Goal: Book appointment/travel/reservation

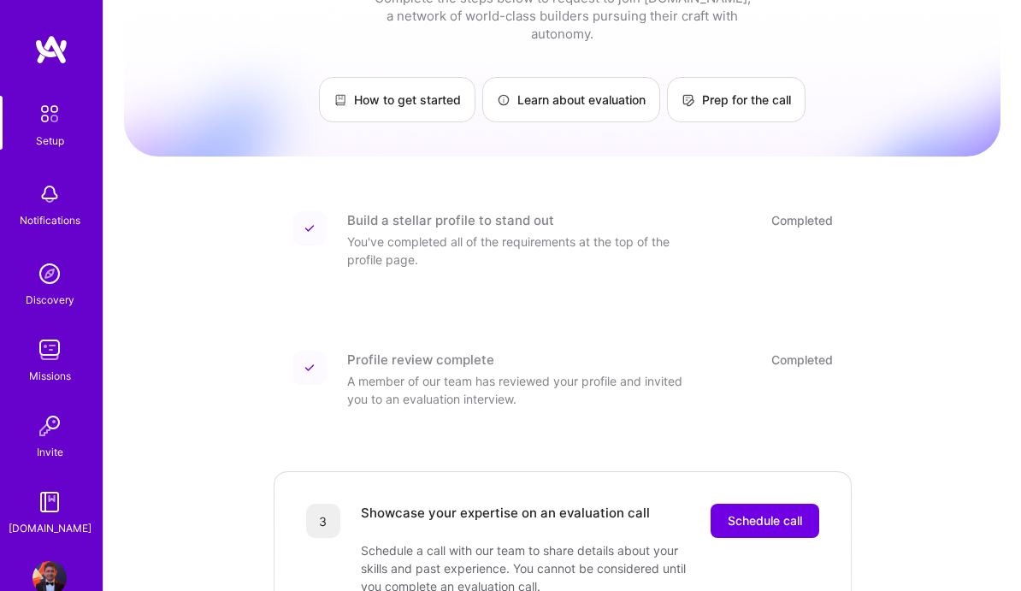
scroll to position [73, 0]
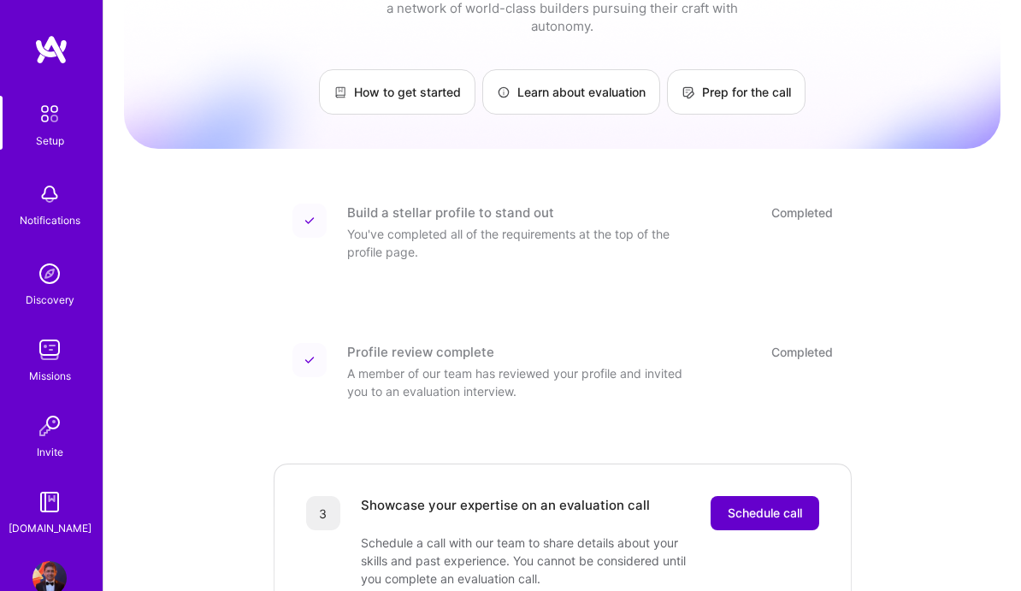
click at [752, 504] on span "Schedule call" at bounding box center [764, 512] width 74 height 17
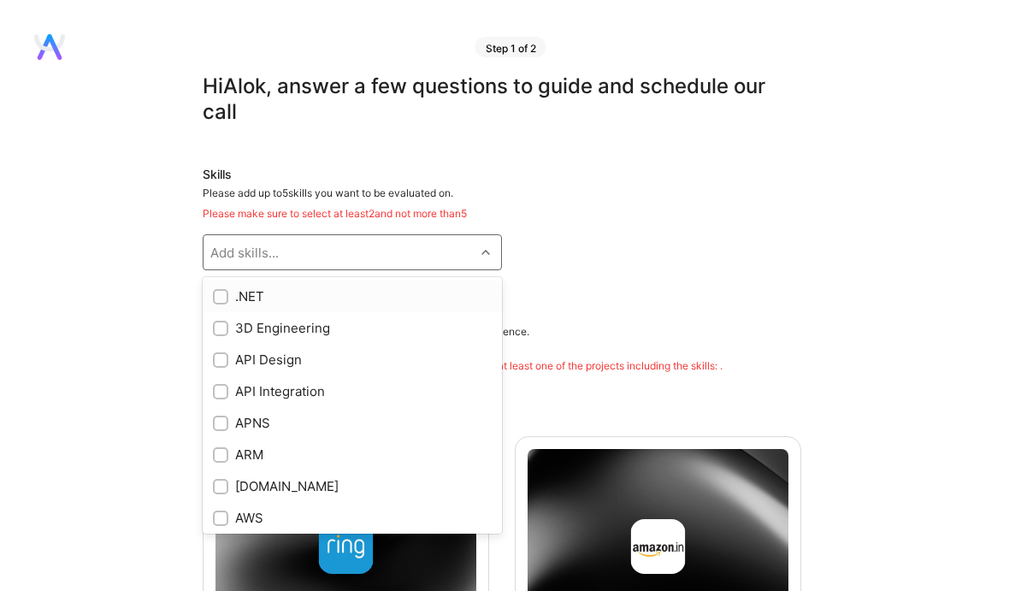
click at [487, 254] on icon at bounding box center [485, 252] width 9 height 9
click at [398, 372] on div "API Design" at bounding box center [352, 360] width 299 height 32
checkbox input "true"
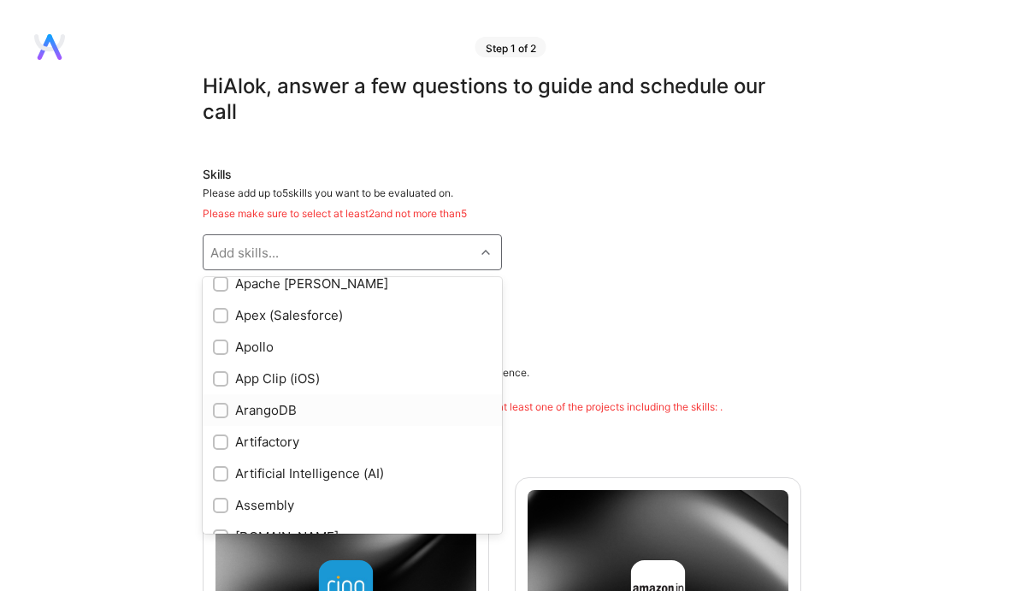
scroll to position [934, 0]
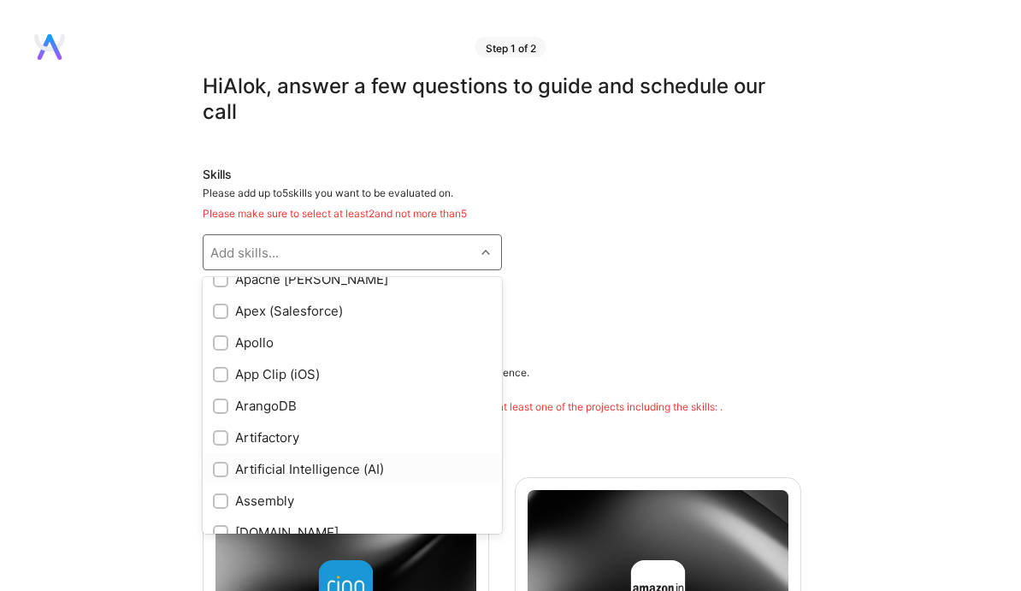
click at [369, 476] on div "Artificial Intelligence (AI)" at bounding box center [352, 469] width 279 height 18
checkbox input "true"
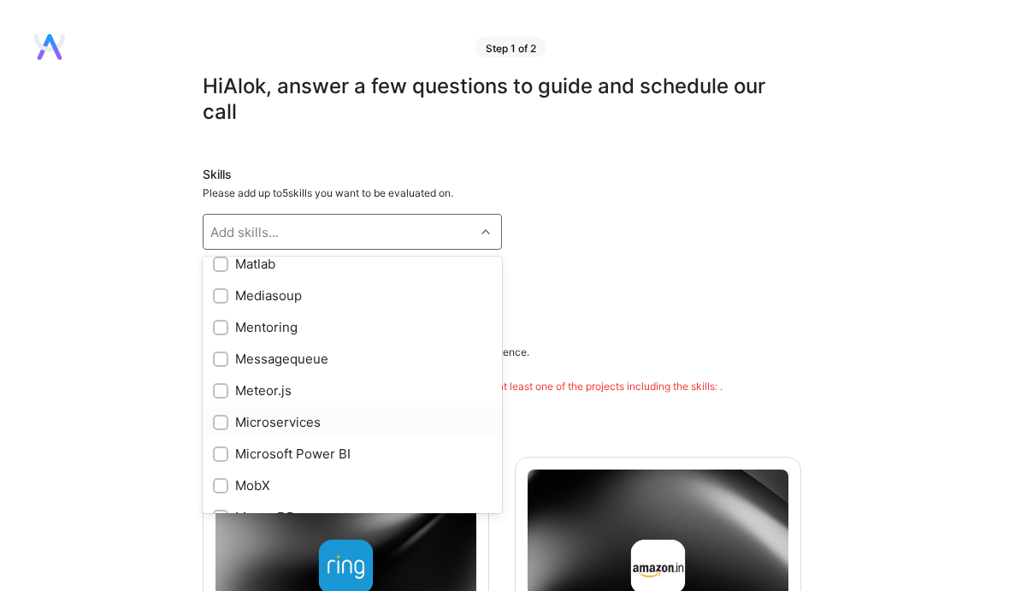
scroll to position [5770, 0]
click at [322, 424] on div "Microservices" at bounding box center [352, 420] width 279 height 18
checkbox input "true"
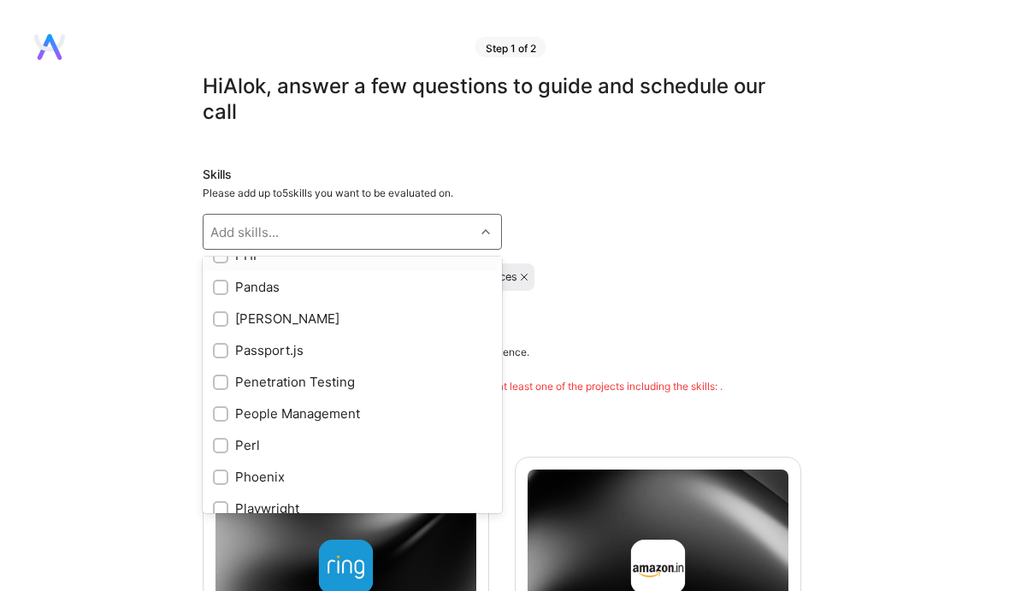
scroll to position [6540, 0]
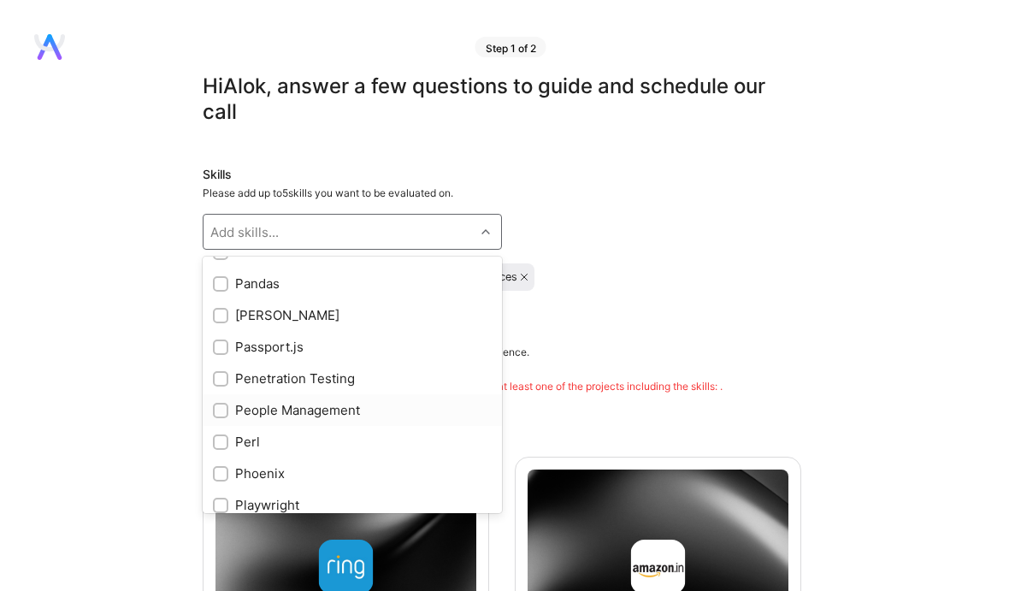
click at [317, 407] on div "People Management" at bounding box center [352, 410] width 279 height 18
checkbox input "true"
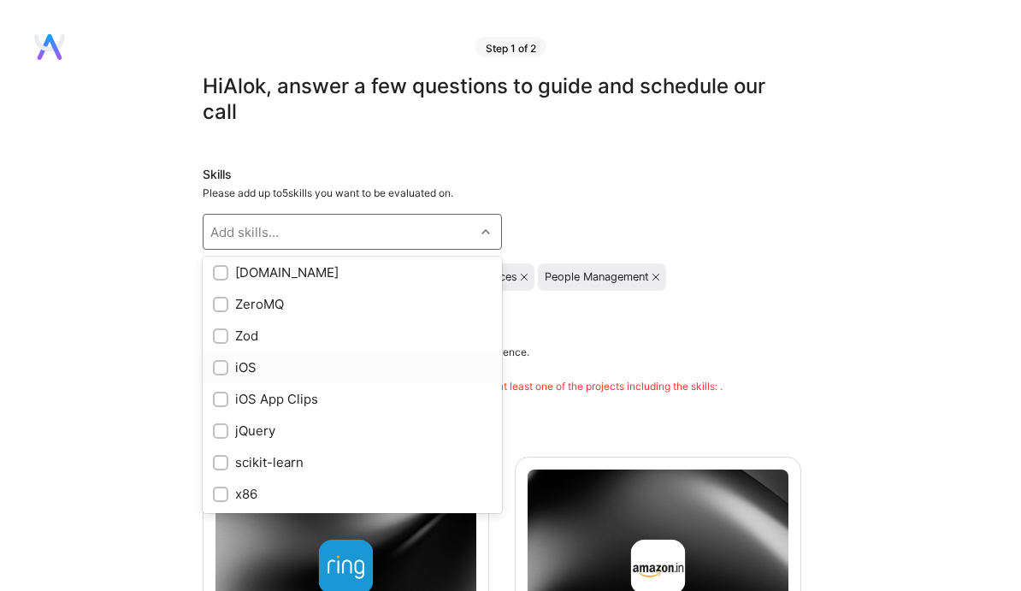
scroll to position [10217, 0]
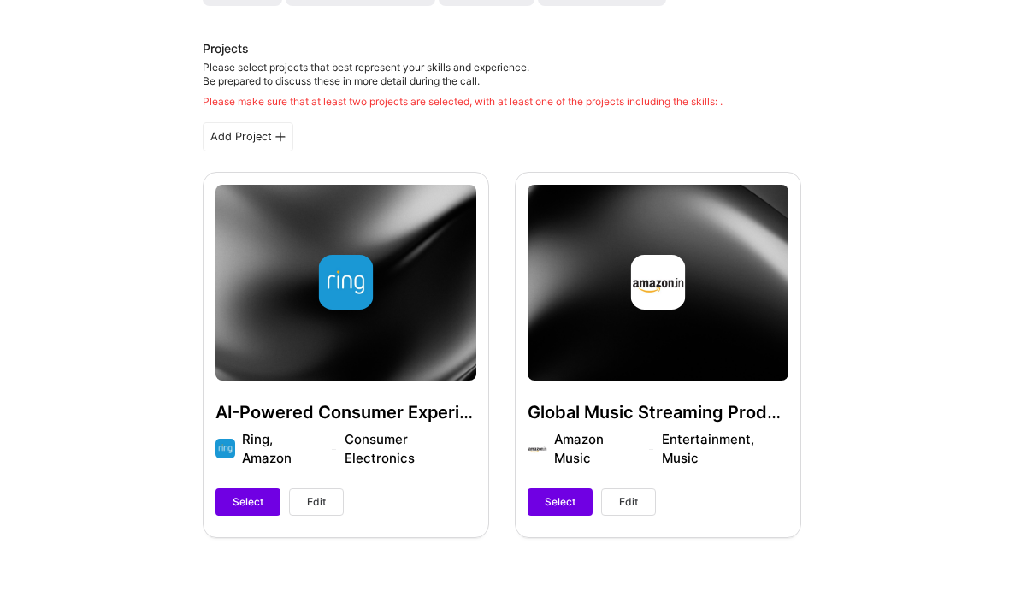
scroll to position [283, 0]
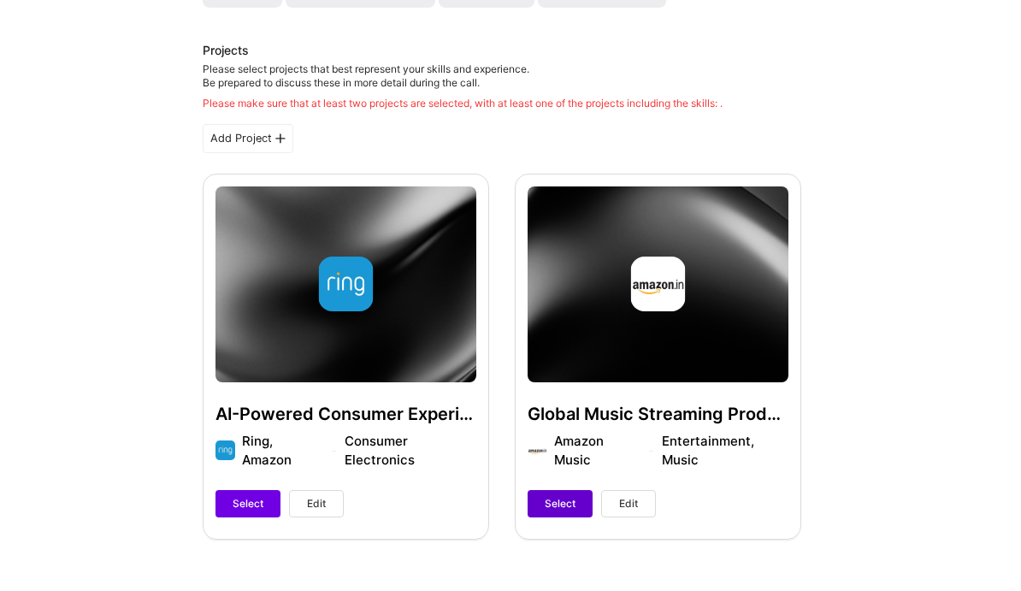
click at [561, 511] on span "Select" at bounding box center [560, 503] width 31 height 15
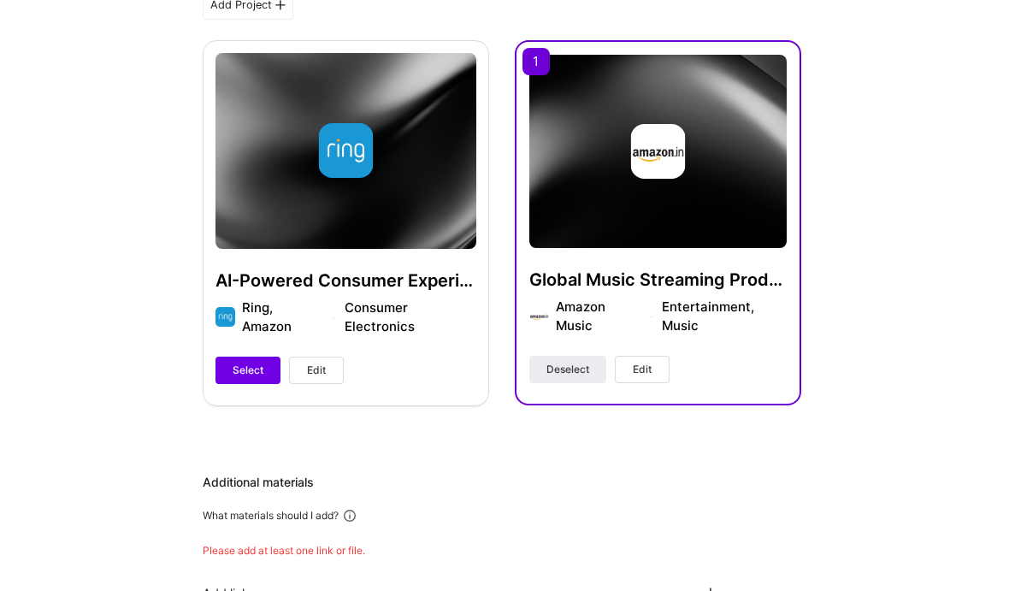
scroll to position [421, 0]
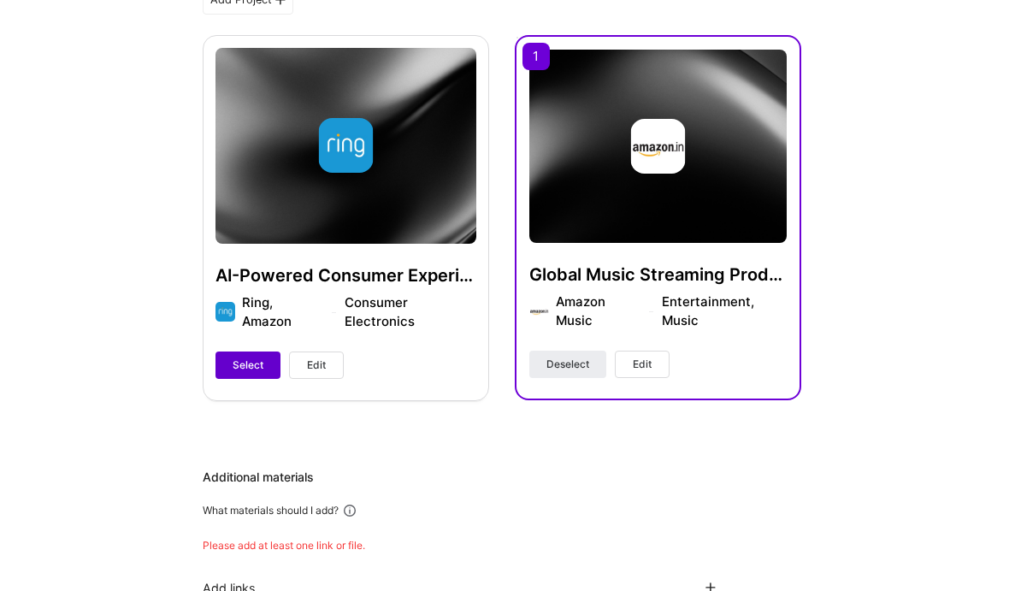
click at [252, 373] on span "Select" at bounding box center [248, 364] width 31 height 15
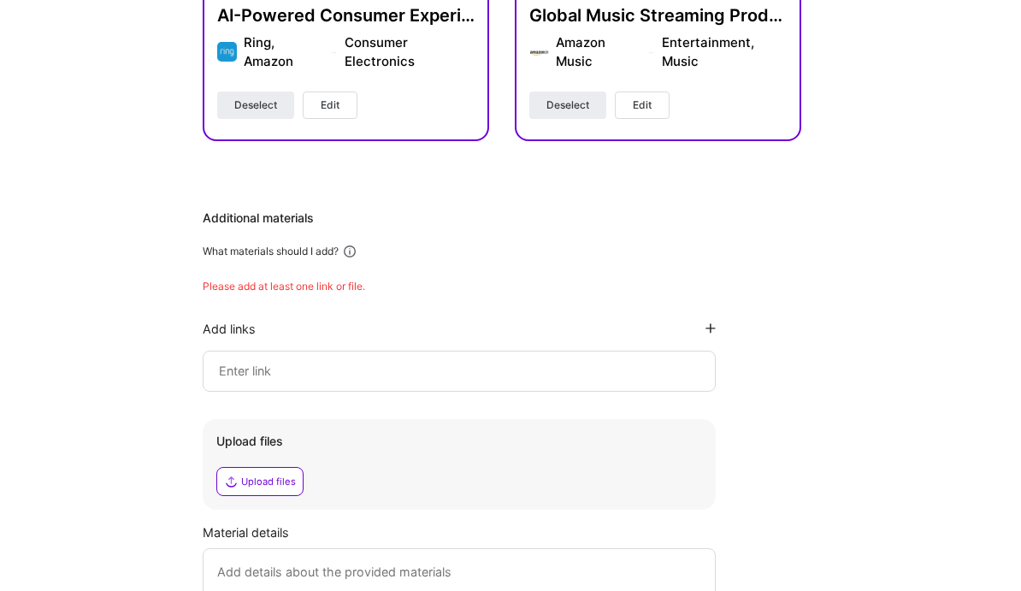
scroll to position [668, 0]
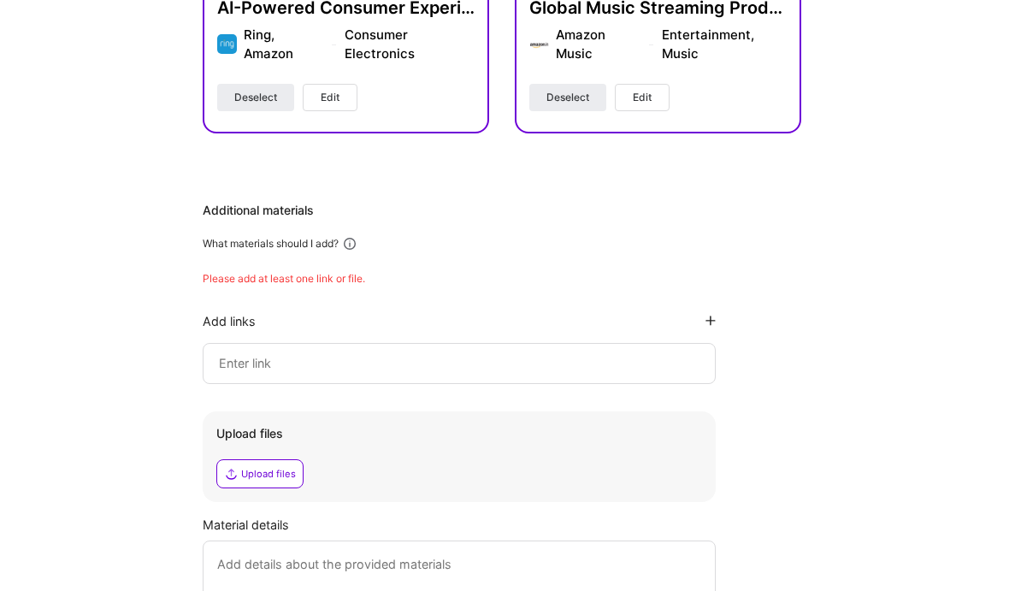
click at [254, 373] on input at bounding box center [459, 363] width 484 height 21
paste input "[URL][DOMAIN_NAME]"
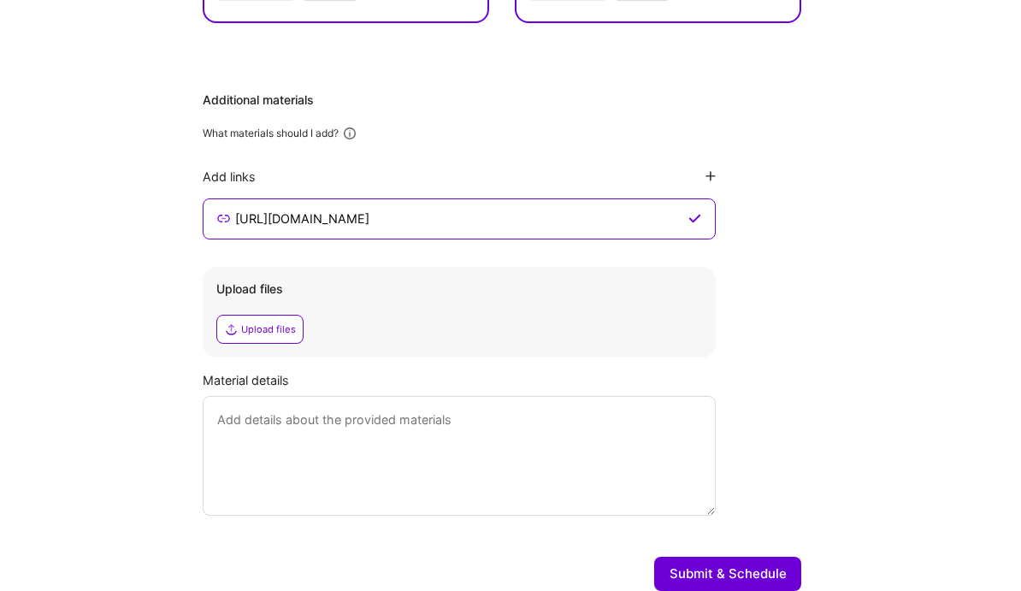
scroll to position [786, 0]
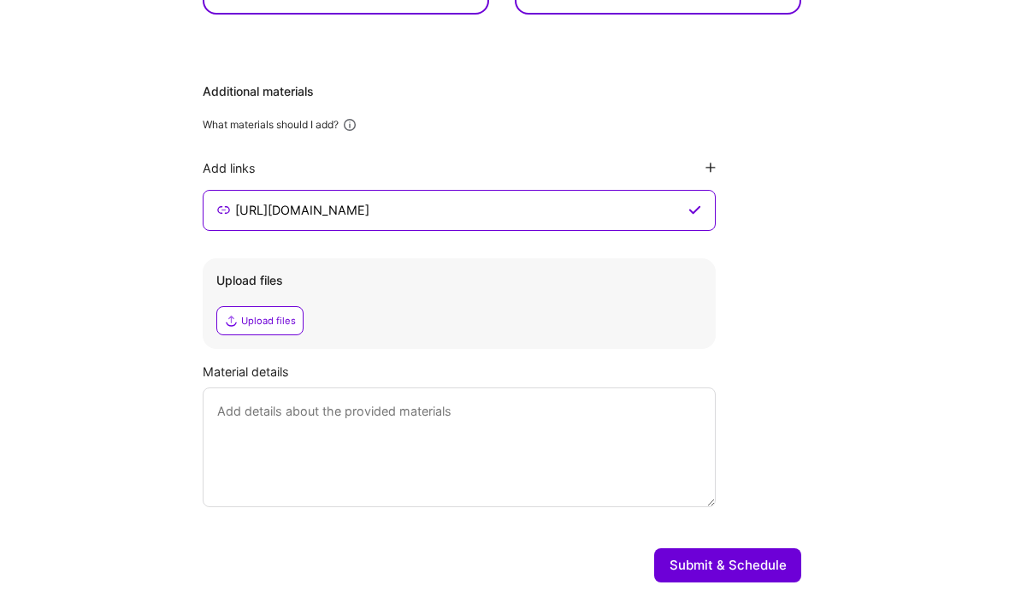
type input "[URL][DOMAIN_NAME]"
click at [384, 439] on textarea at bounding box center [459, 447] width 513 height 120
type textarea "this"
type textarea "The"
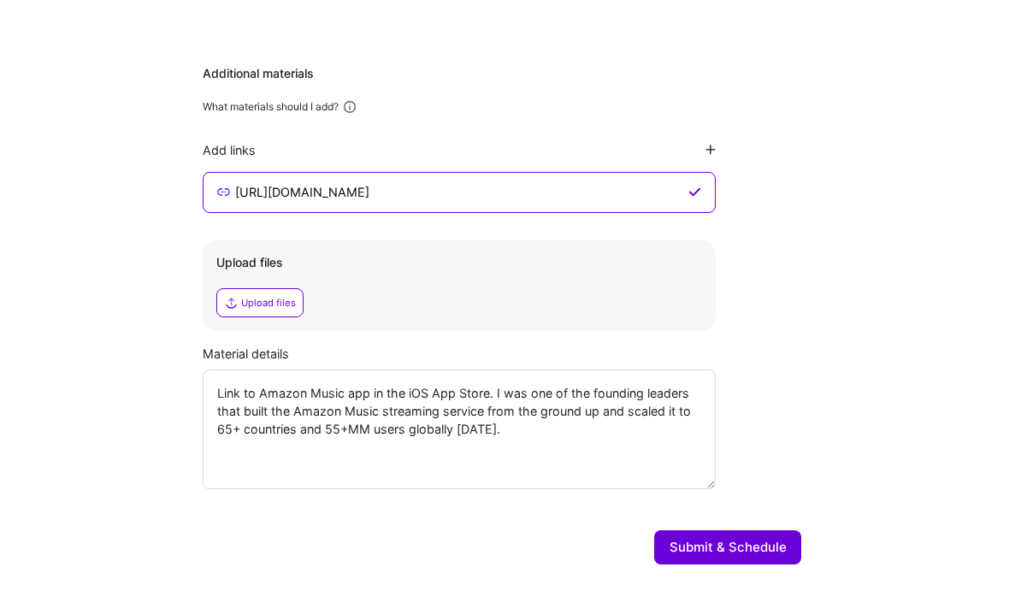
scroll to position [811, 0]
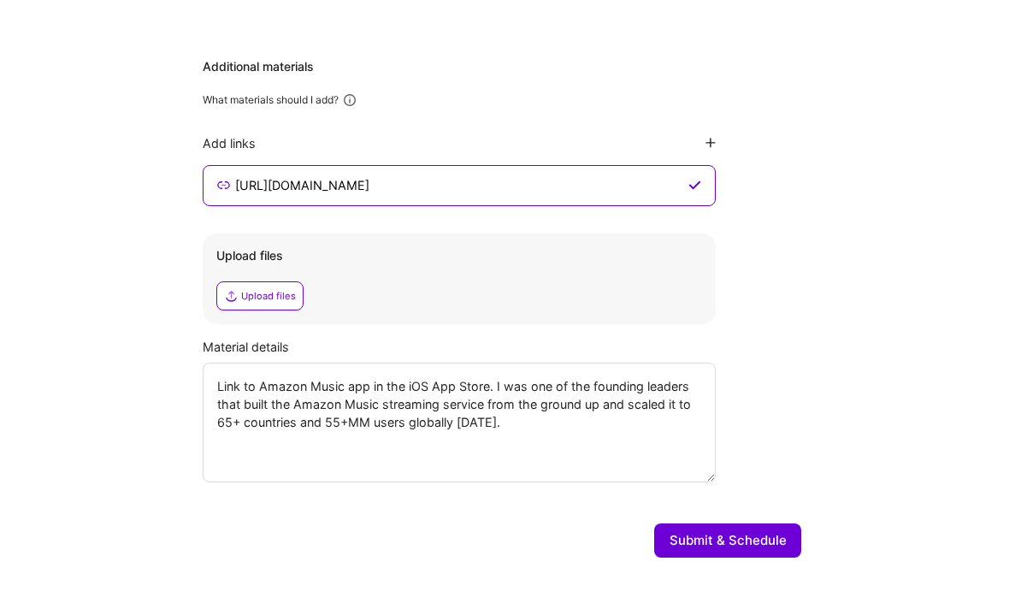
type textarea "Link to Amazon Music app in the iOS App Store. I was one of the founding leader…"
click at [686, 546] on button "Submit & Schedule" at bounding box center [727, 540] width 147 height 34
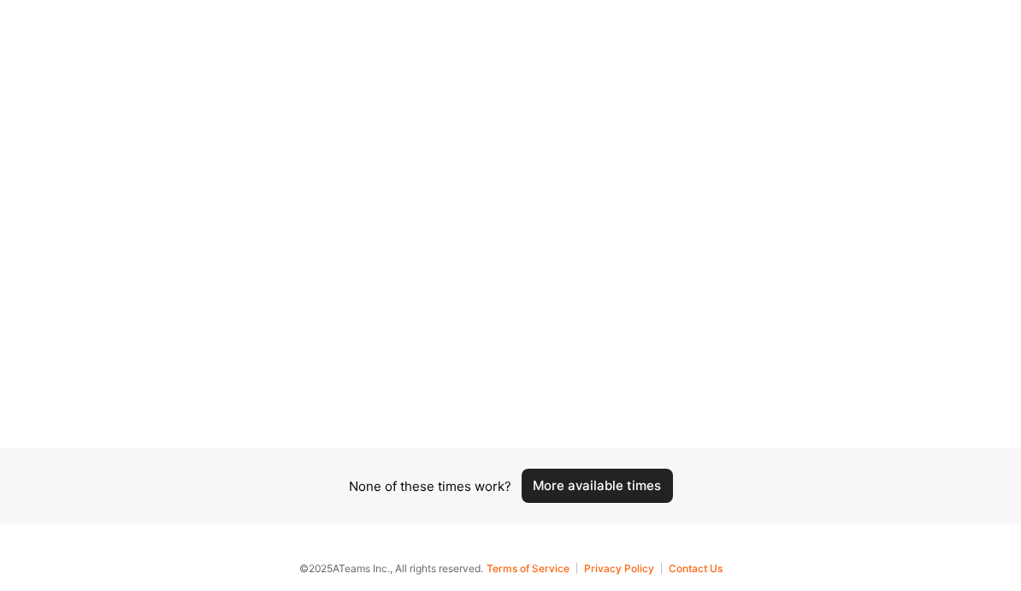
scroll to position [194, 0]
click at [577, 492] on button "More available times" at bounding box center [596, 485] width 151 height 34
click at [562, 482] on button "More available times" at bounding box center [596, 485] width 151 height 34
click at [563, 485] on button "More available times" at bounding box center [596, 485] width 151 height 34
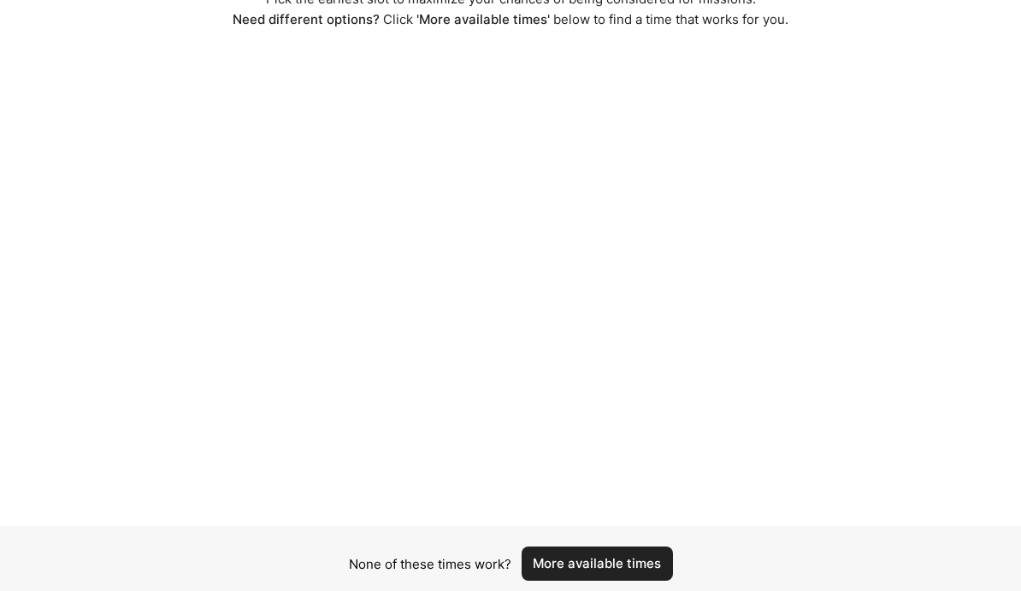
scroll to position [115, 0]
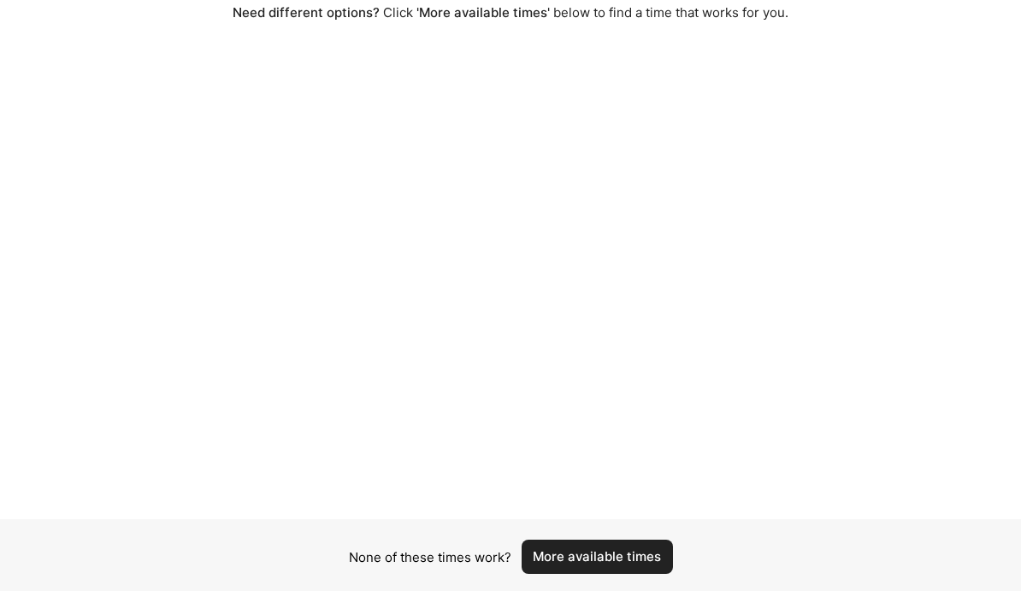
click at [610, 559] on button "More available times" at bounding box center [596, 556] width 151 height 34
